Goal: Information Seeking & Learning: Learn about a topic

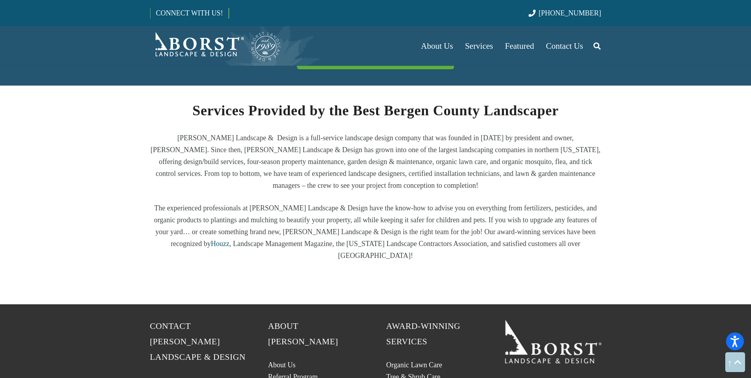
scroll to position [1359, 0]
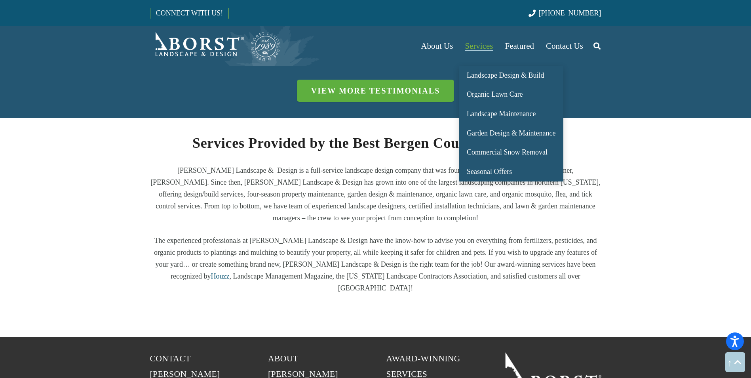
click at [479, 49] on span "Services" at bounding box center [479, 45] width 28 height 9
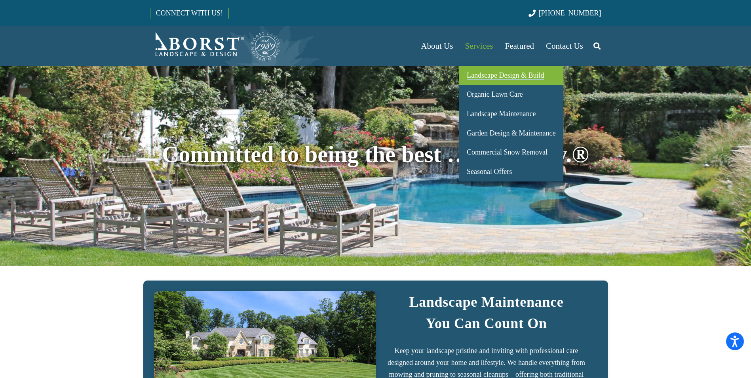
click at [479, 74] on span "Landscape Design & Build" at bounding box center [505, 75] width 77 height 8
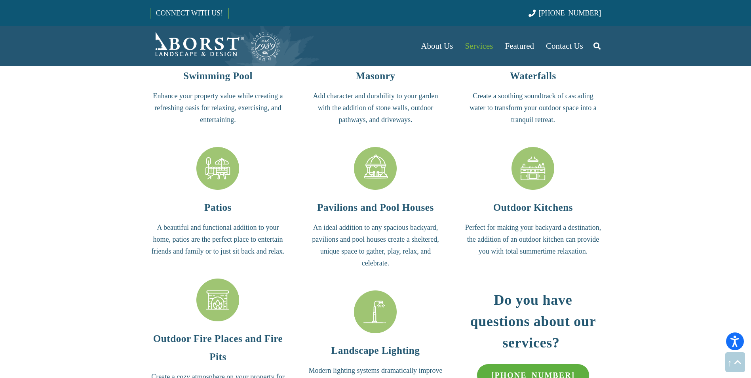
scroll to position [1820, 0]
